Goal: Find specific page/section: Find specific page/section

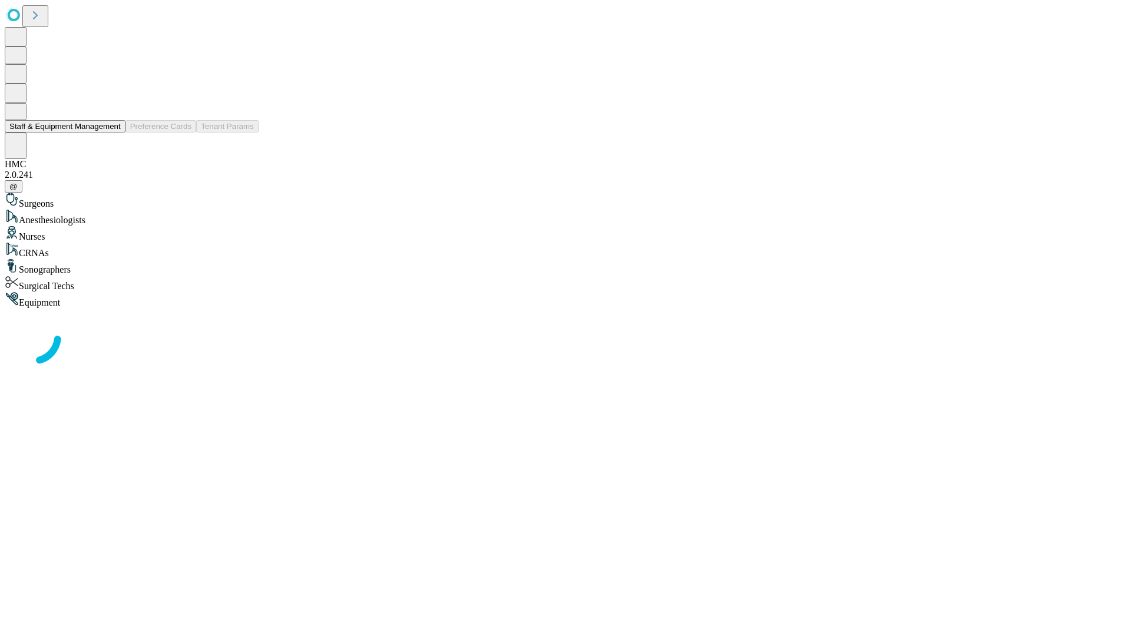
click at [112, 133] on button "Staff & Equipment Management" at bounding box center [65, 126] width 121 height 12
